Goal: Information Seeking & Learning: Learn about a topic

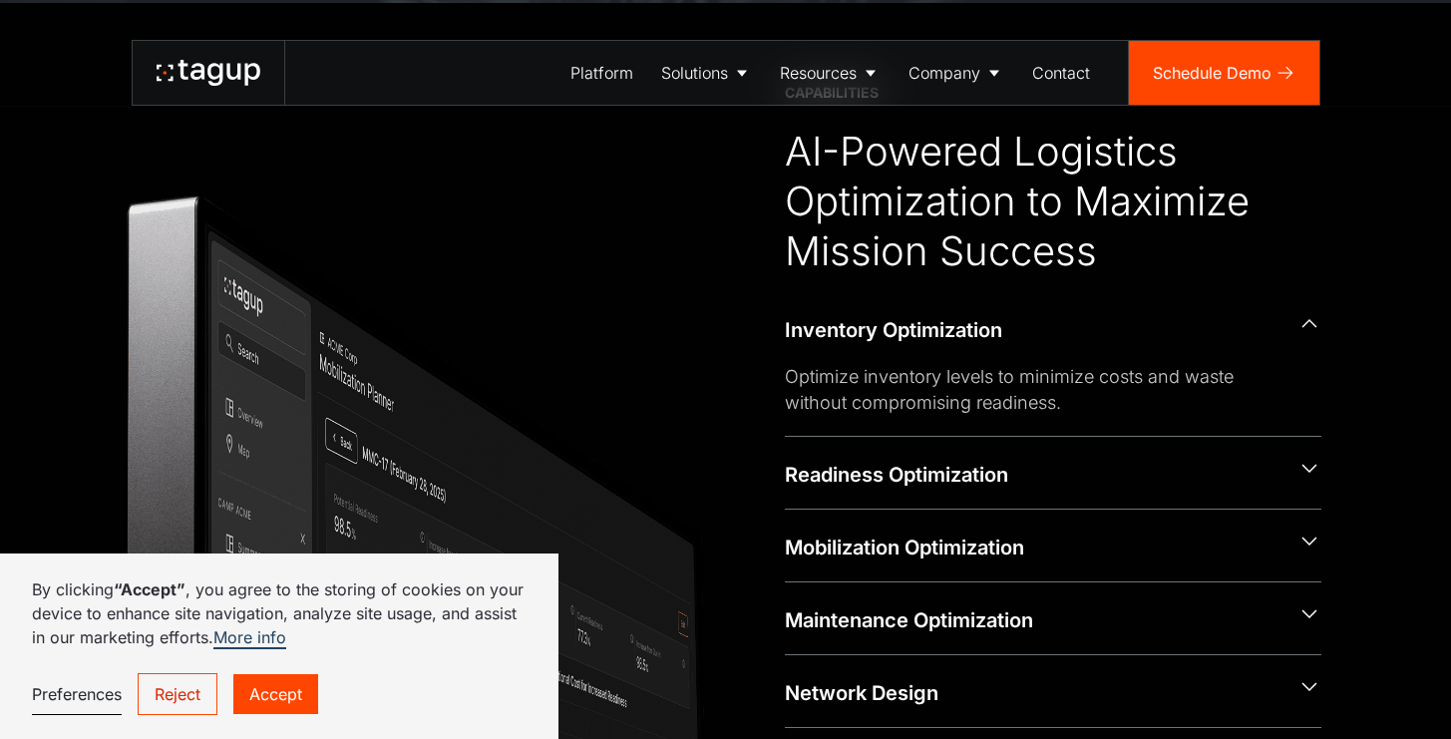
scroll to position [1448, 0]
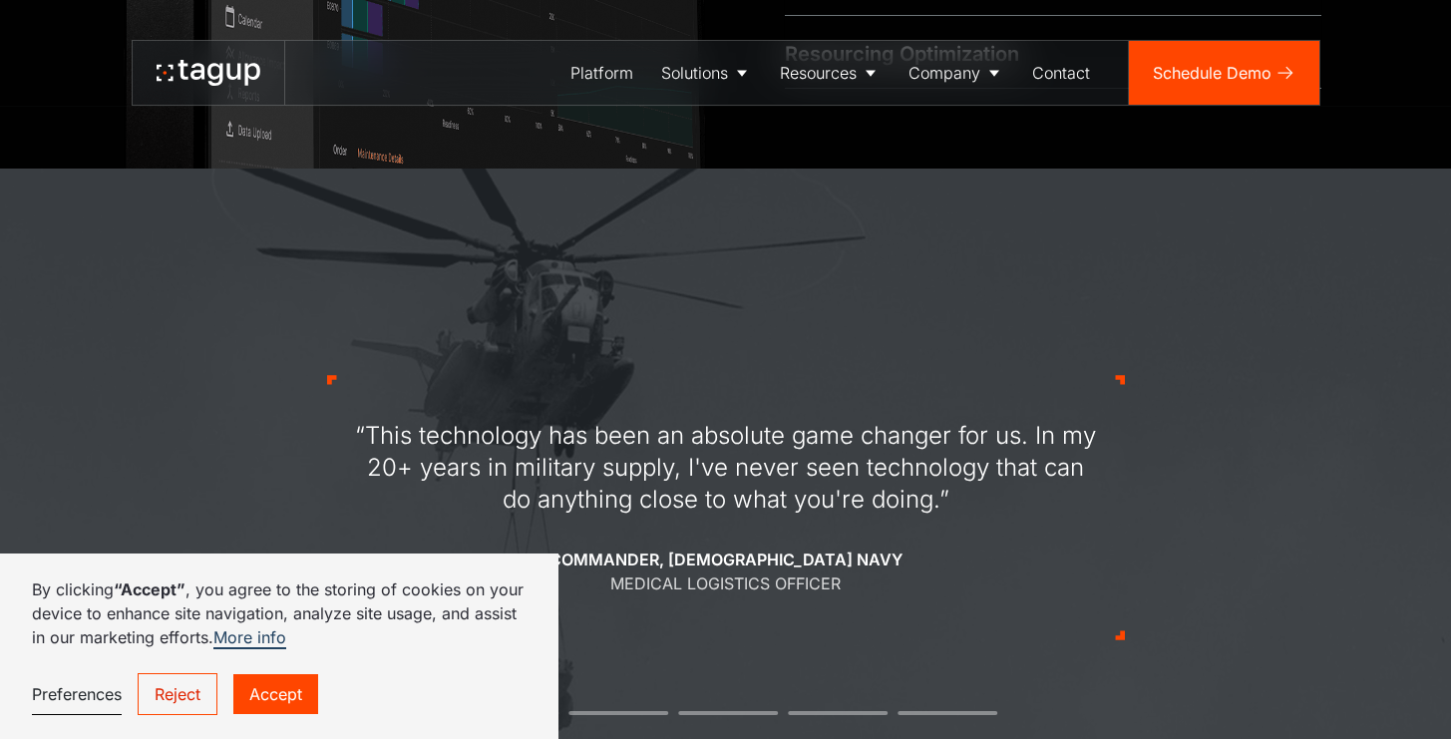
click at [305, 687] on link "Accept" at bounding box center [275, 694] width 85 height 40
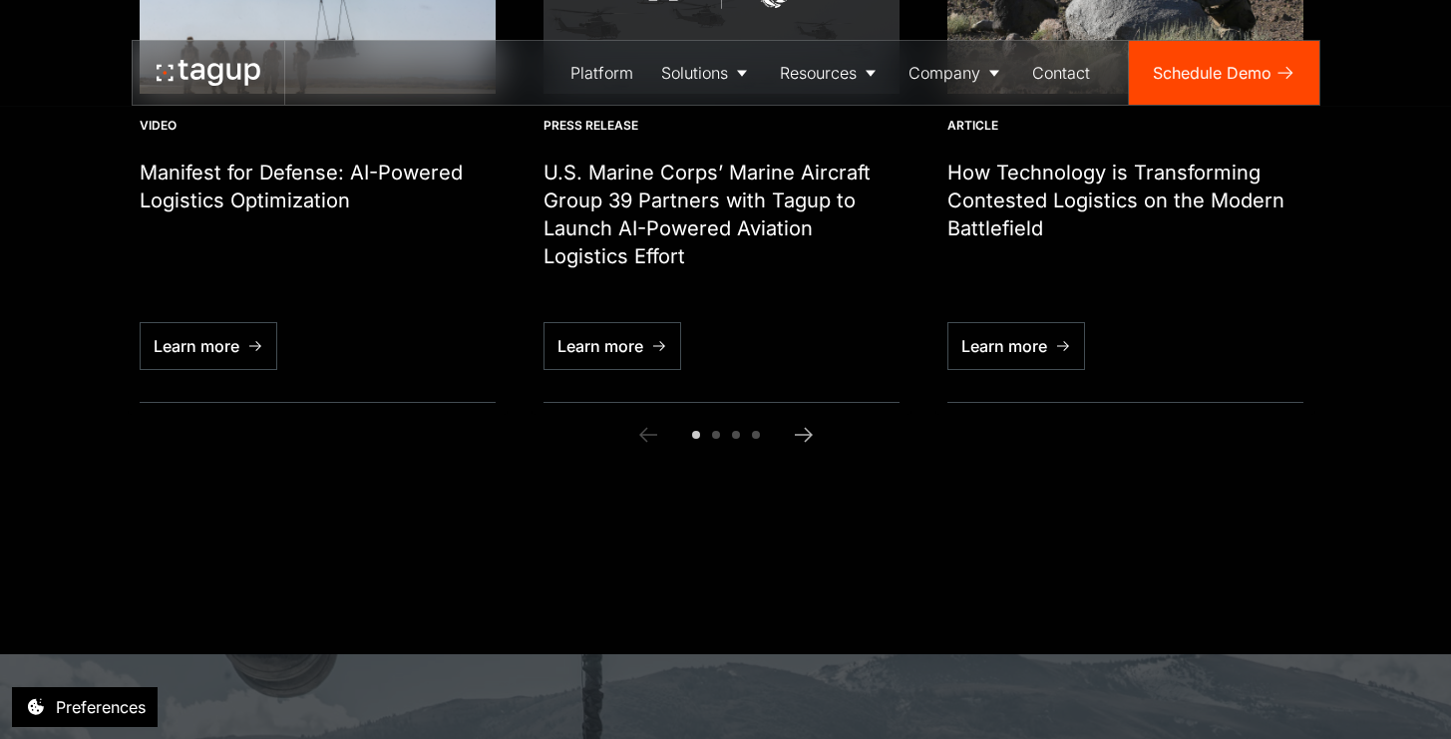
scroll to position [7099, 0]
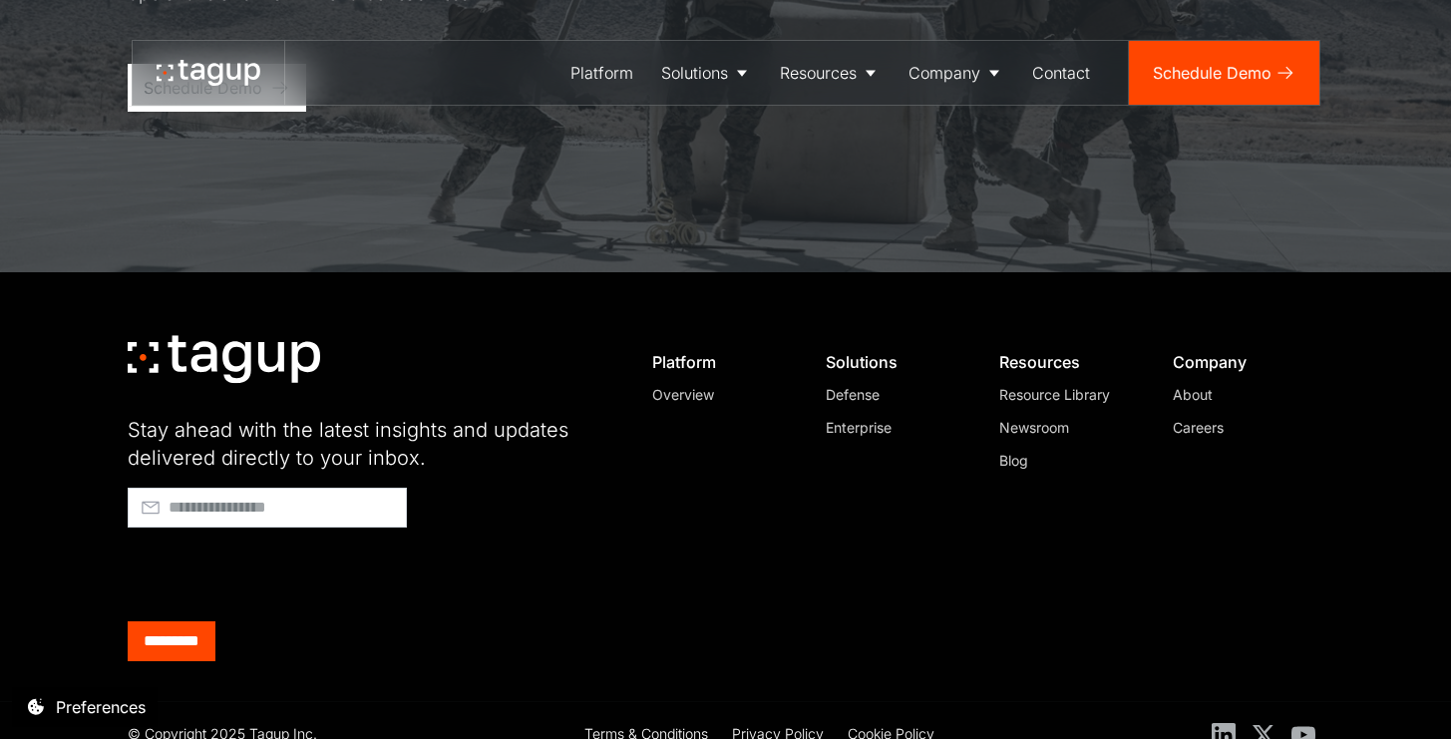
click at [1225, 722] on div "© Copyright 2025 Tagup Inc. Terms & Conditions Privacy Policy Cookie Policy" at bounding box center [726, 735] width 1197 height 66
click at [1224, 702] on div "© Copyright 2025 Tagup Inc. Terms & Conditions Privacy Policy Cookie Policy" at bounding box center [726, 735] width 1197 height 66
click at [1223, 721] on icon at bounding box center [1224, 733] width 24 height 24
